Goal: Transaction & Acquisition: Download file/media

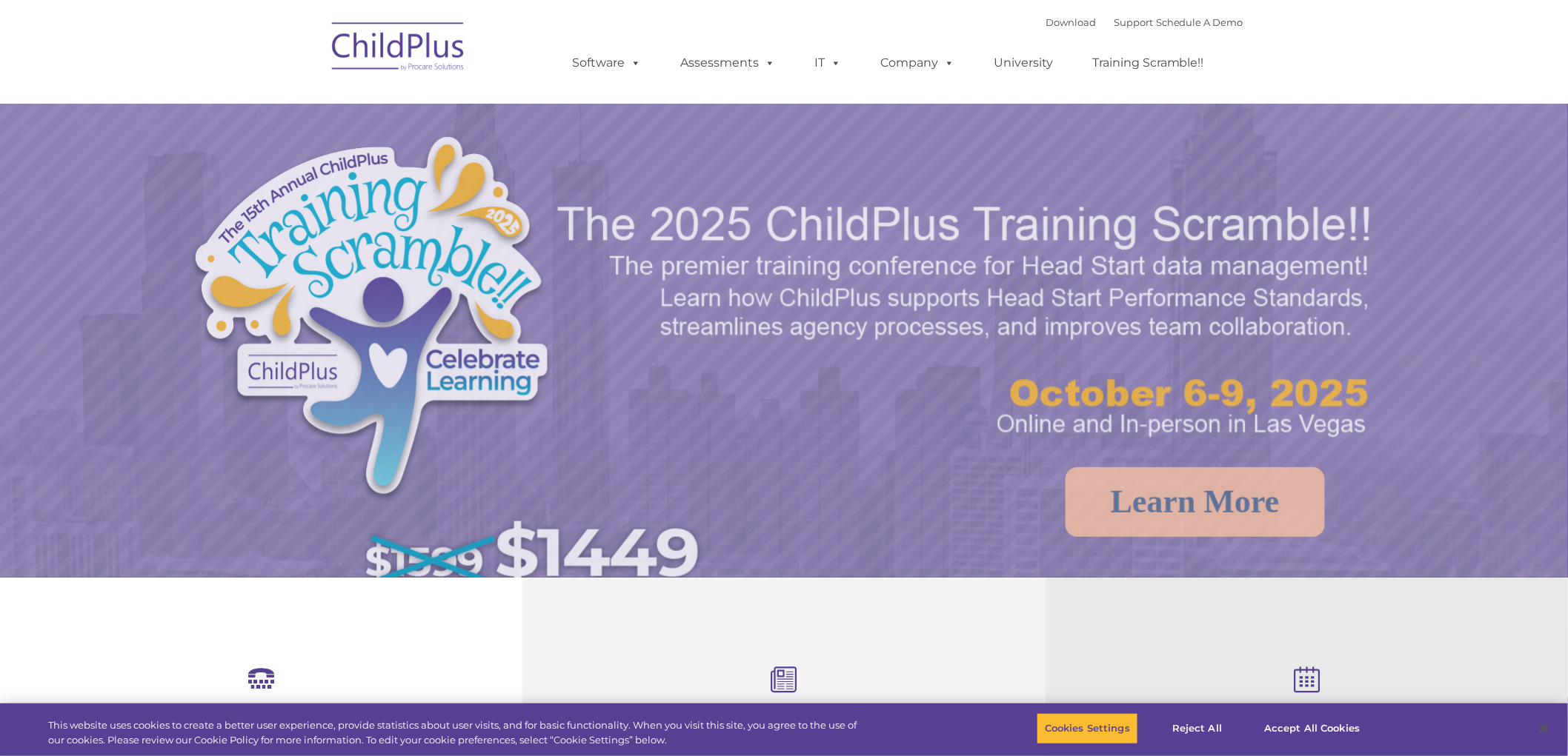
select select "MEDIUM"
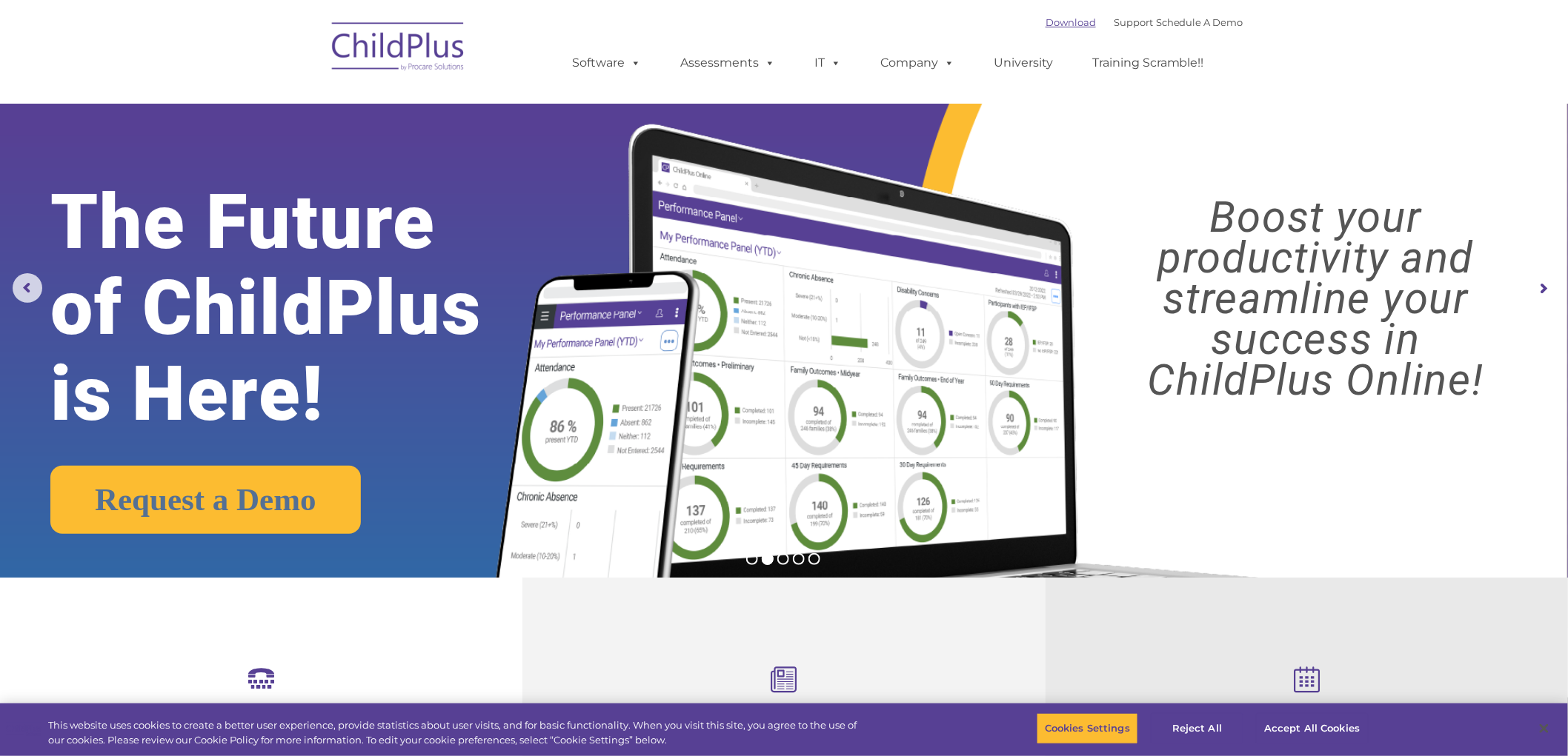
click at [1045, 28] on link "Download" at bounding box center [1070, 22] width 50 height 12
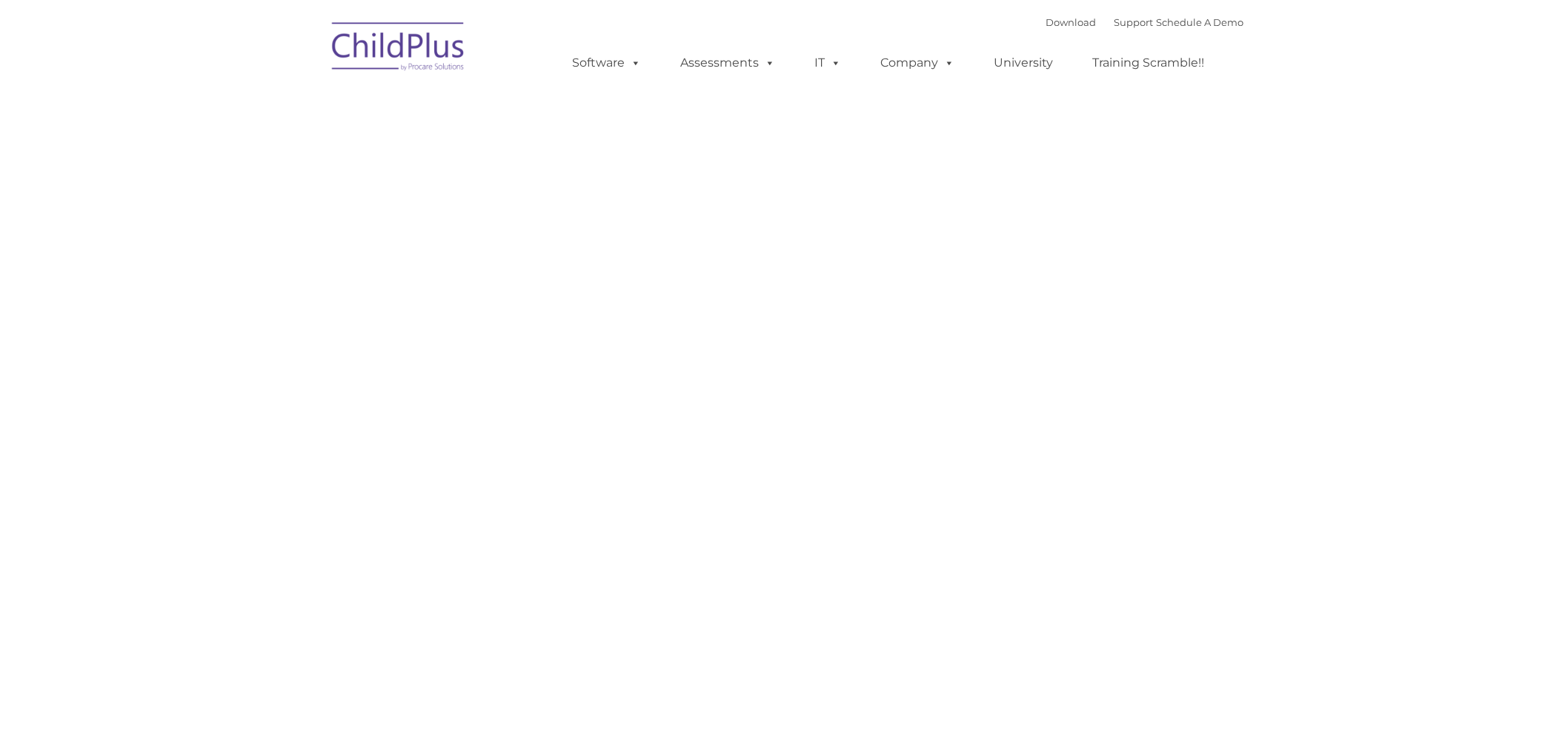
type input ""
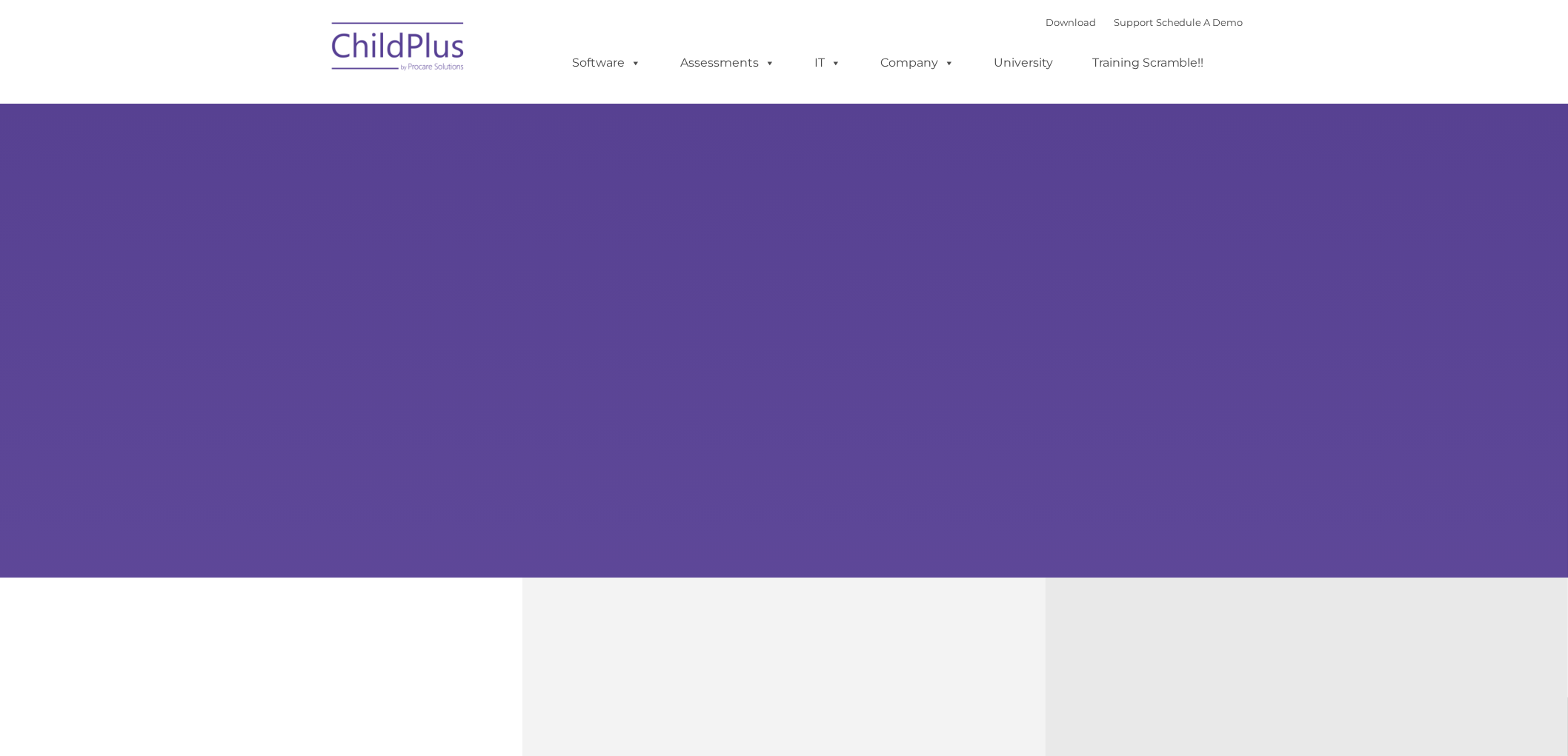
type input ""
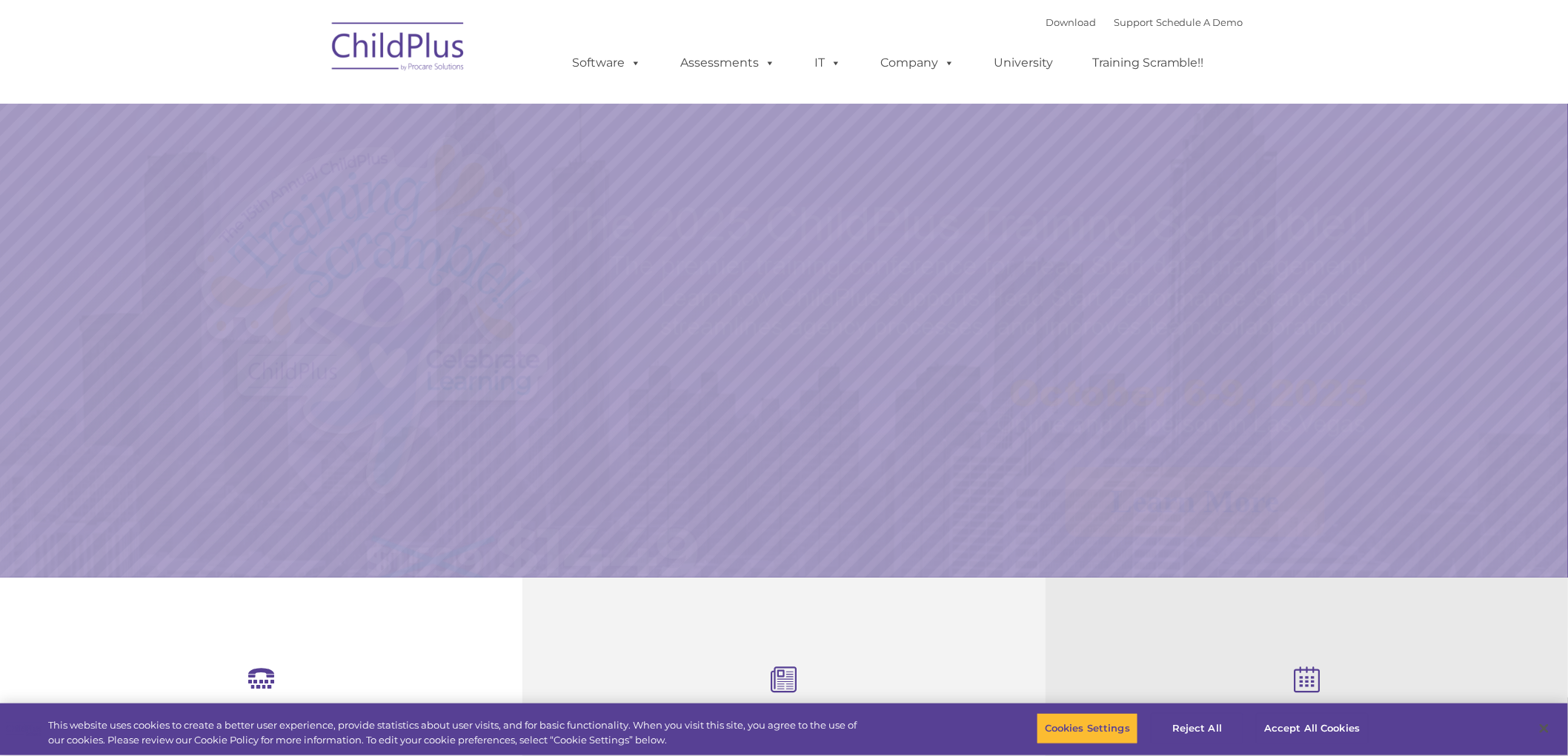
select select "MEDIUM"
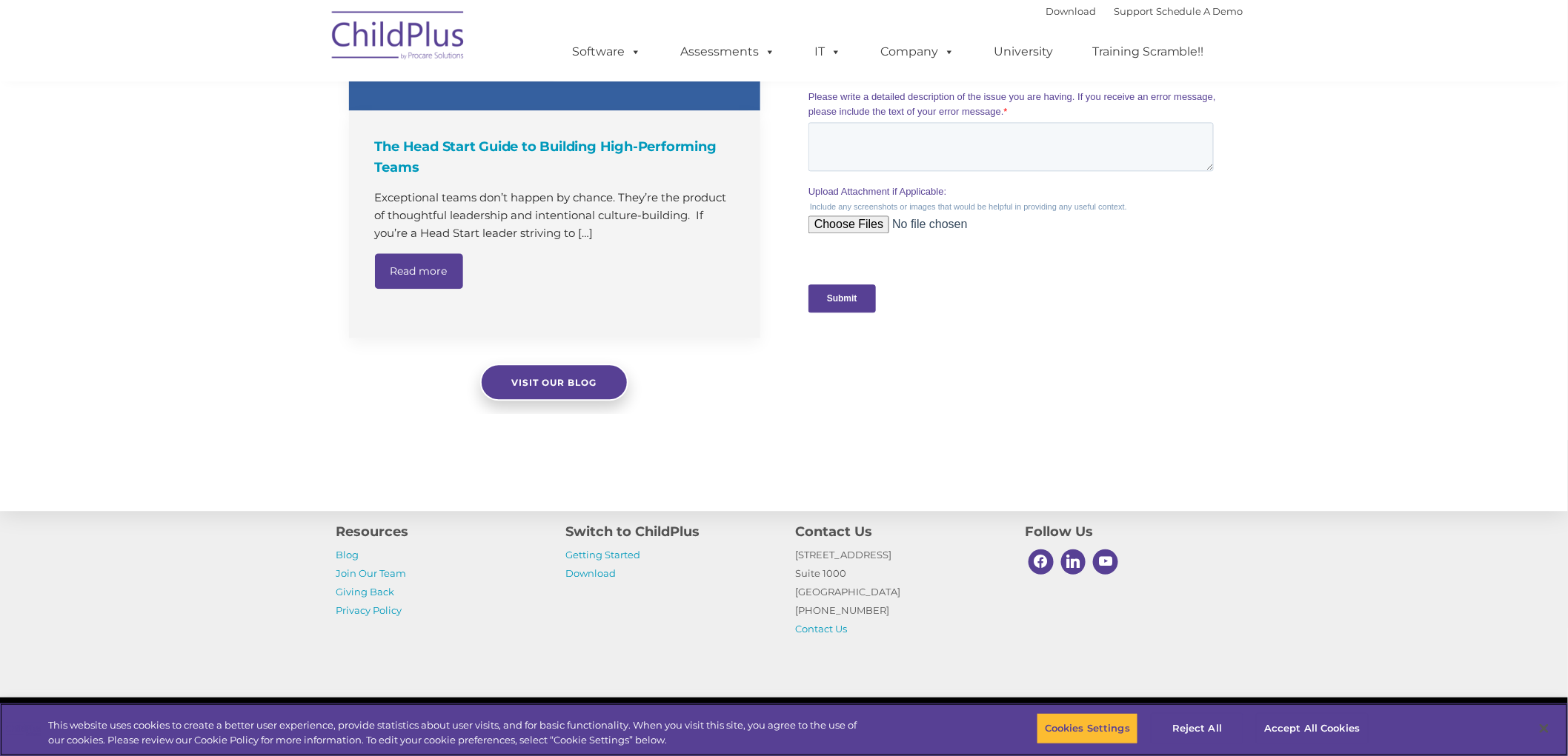
scroll to position [1406, 0]
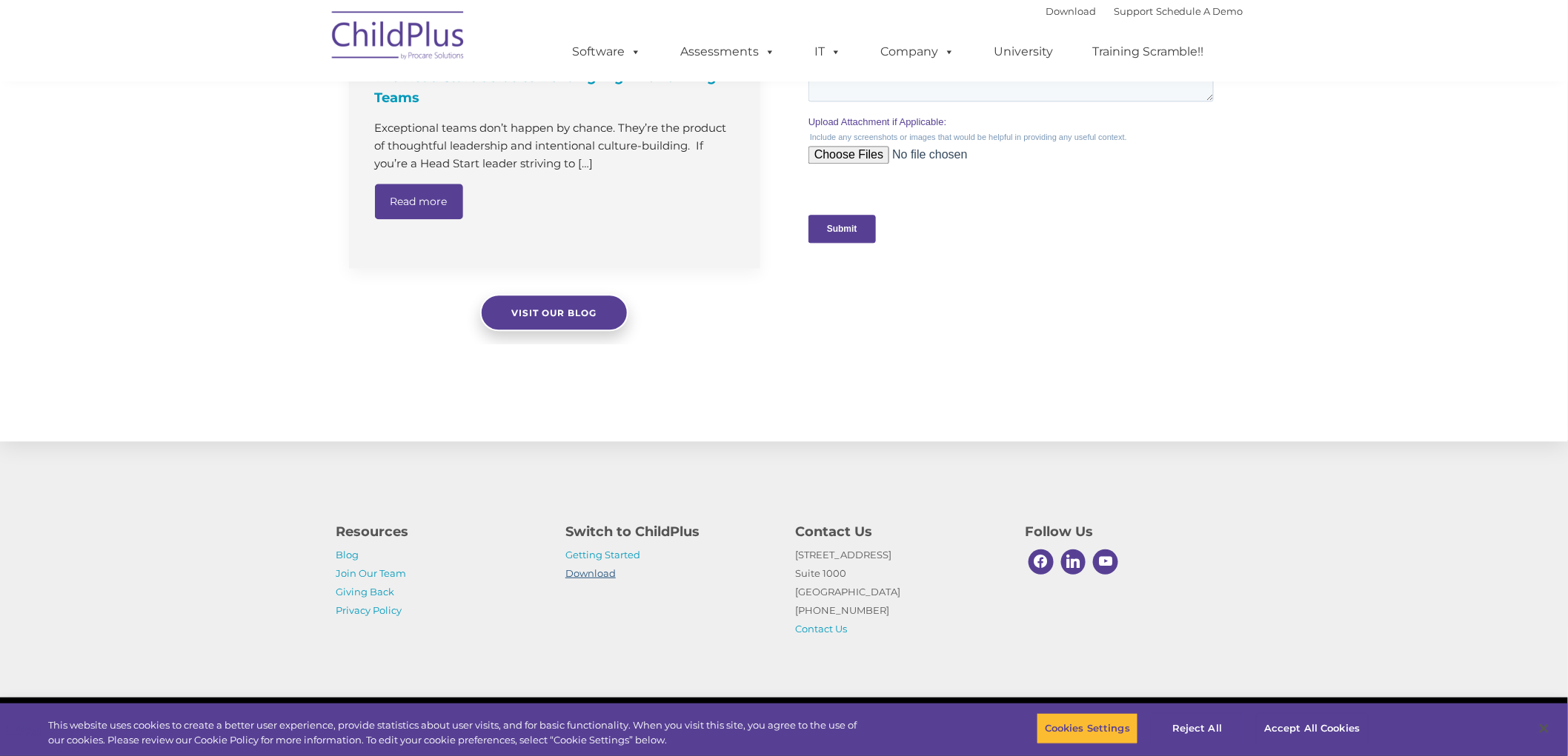
click at [583, 575] on link "Download" at bounding box center [591, 573] width 50 height 12
